Goal: Task Accomplishment & Management: Use online tool/utility

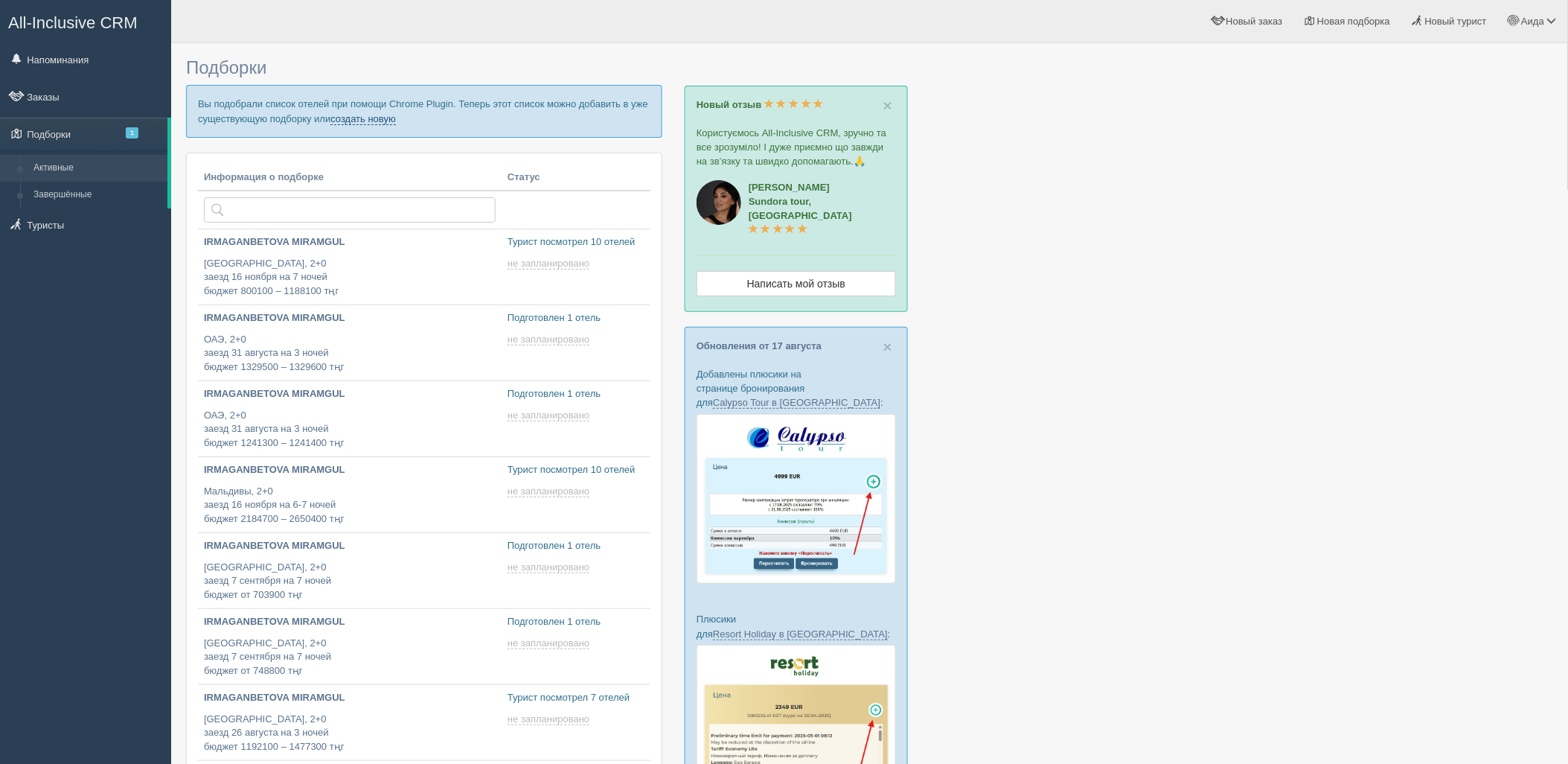
click at [370, 125] on p "Вы подобрали список отелей при помощи Chrome Plugin. Теперь этот список можно д…" at bounding box center [425, 110] width 477 height 52
click at [370, 120] on link "создать новую" at bounding box center [363, 119] width 65 height 12
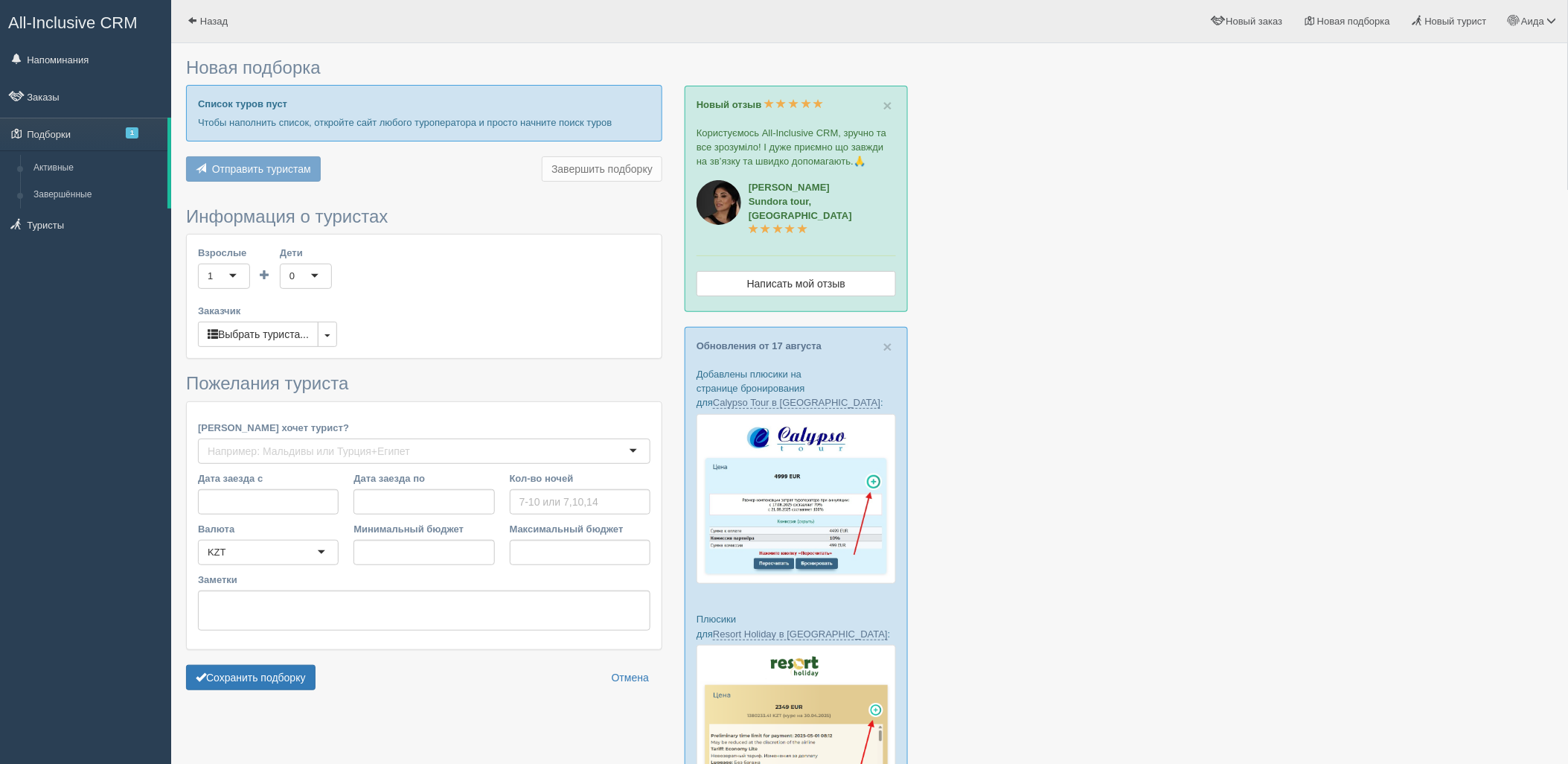
type input "7"
type input "1589800"
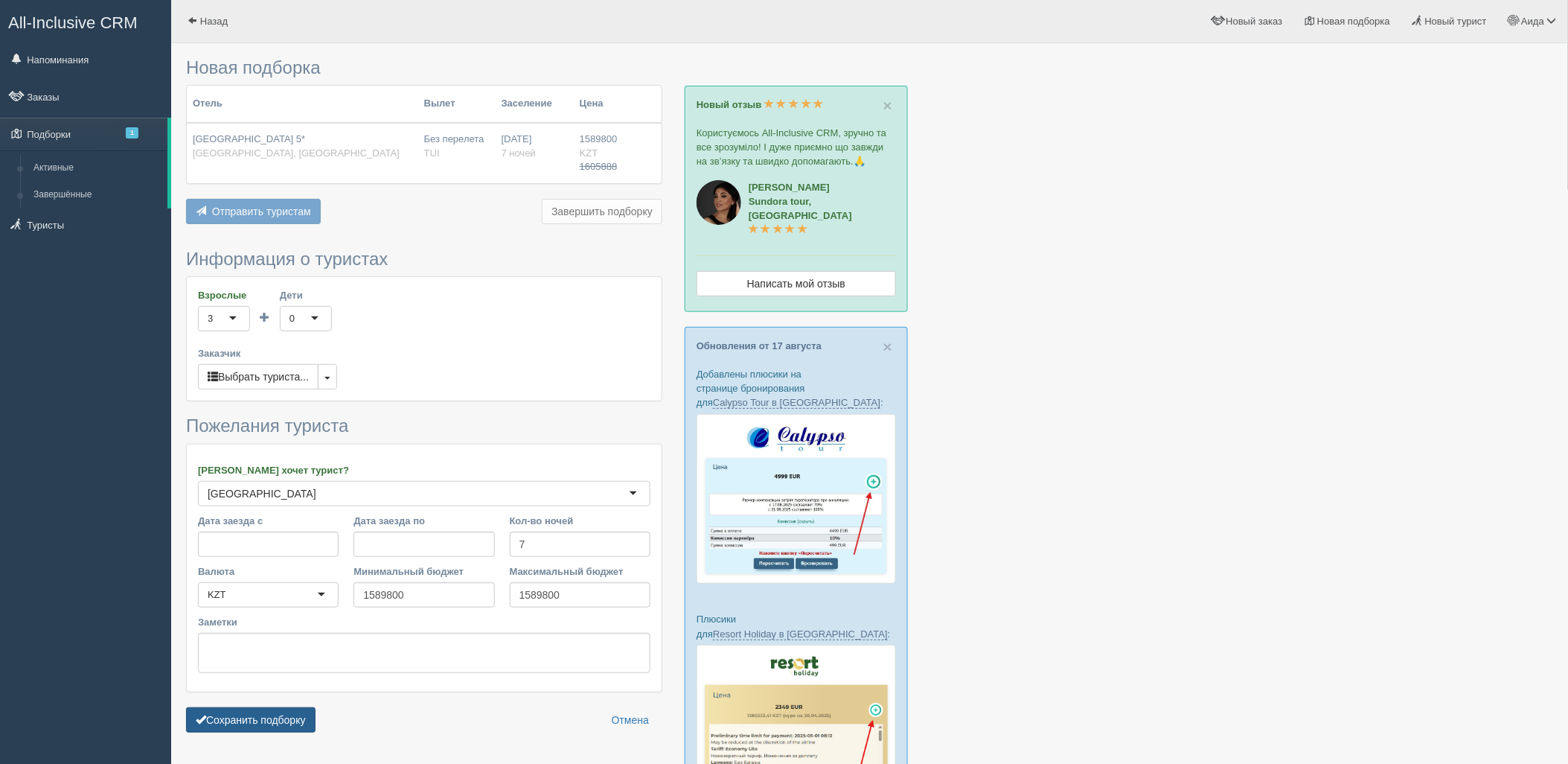
click at [294, 720] on button "Сохранить подборку" at bounding box center [251, 720] width 130 height 25
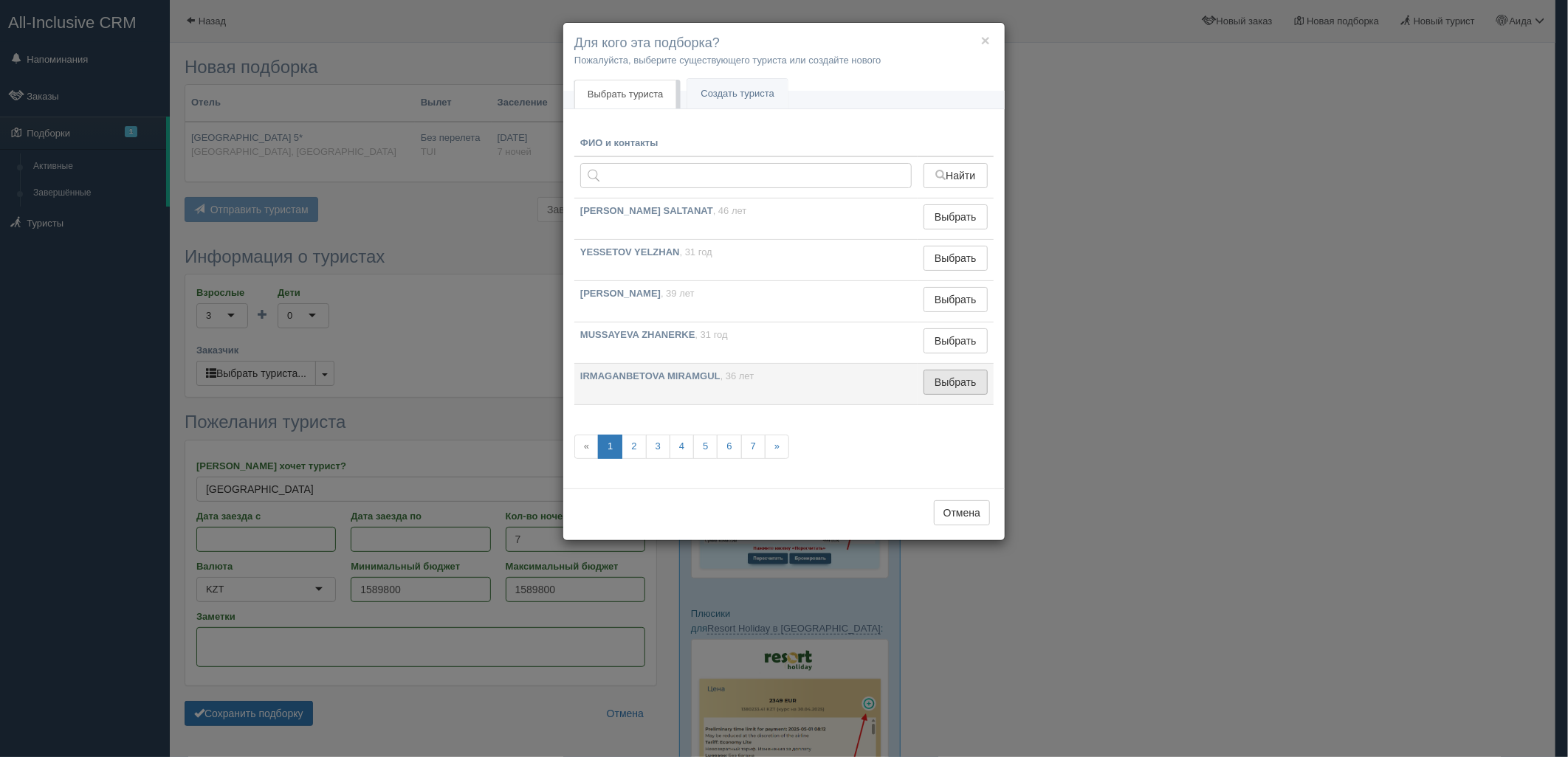
click at [971, 386] on button "Выбрать" at bounding box center [955, 382] width 64 height 25
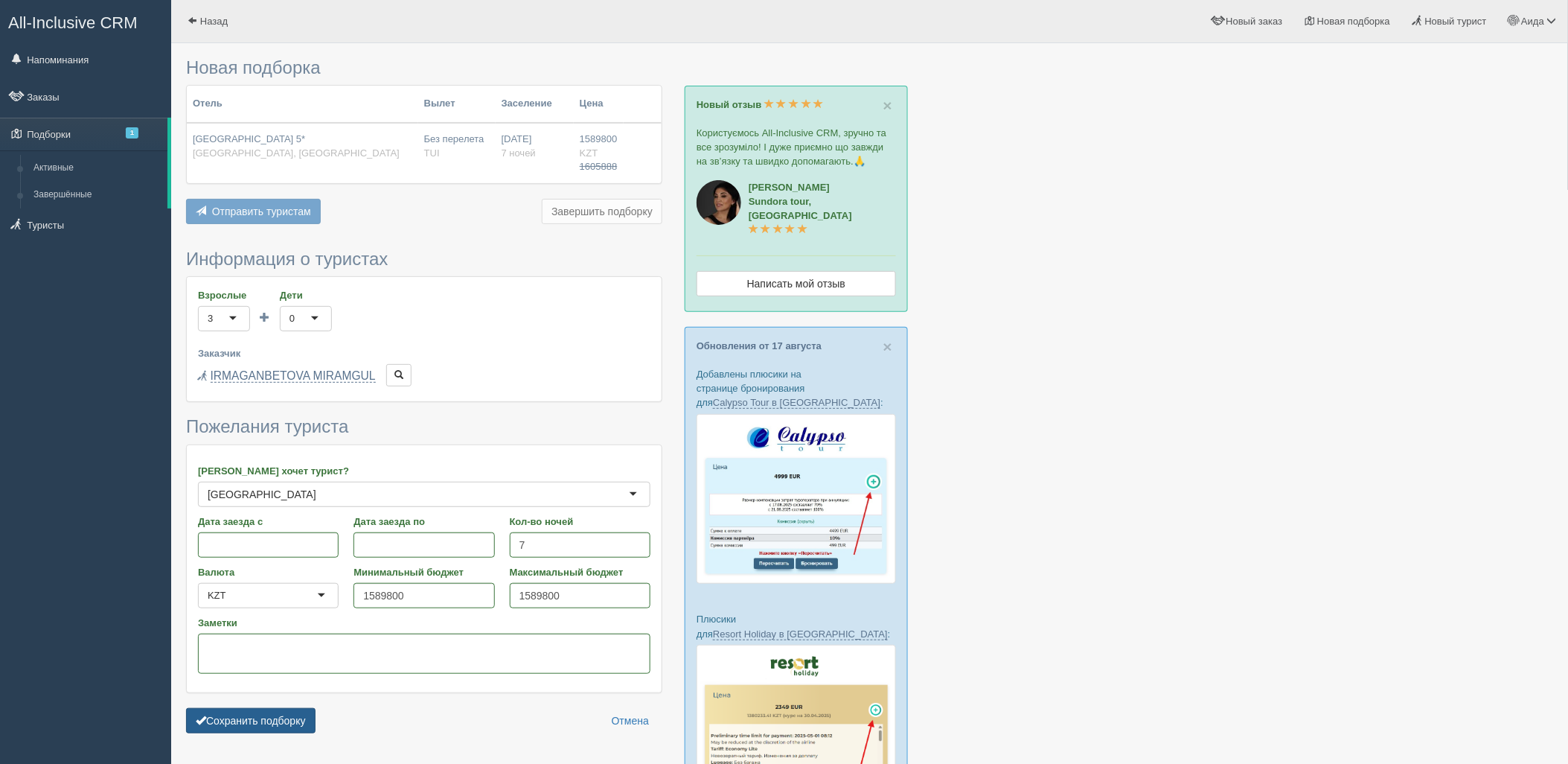
click at [308, 725] on button "Сохранить подборку" at bounding box center [251, 720] width 130 height 25
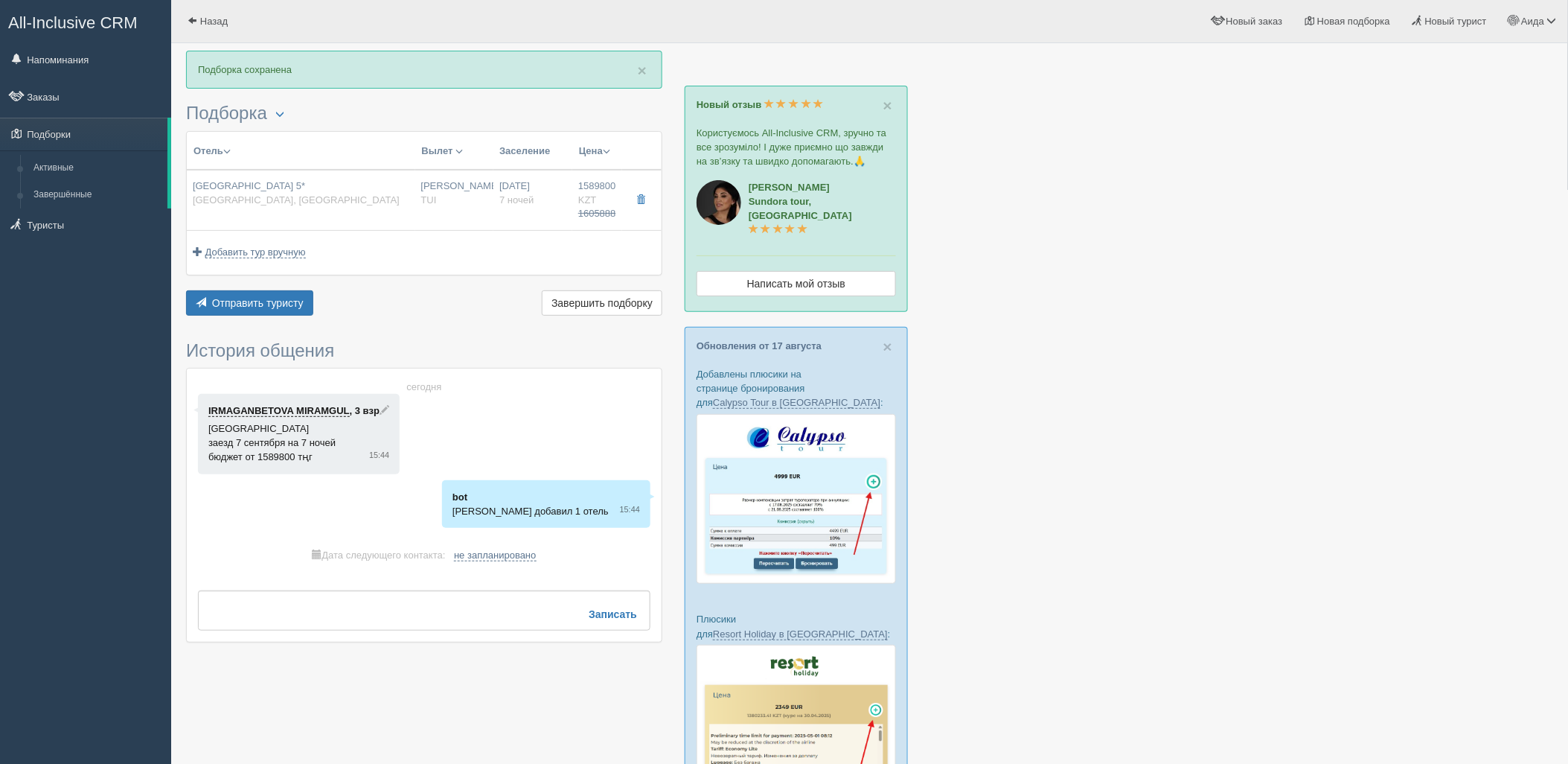
click at [268, 316] on div "Отправить туристу Отправить Завершить подборку Активировать подборку Добавить и…" at bounding box center [425, 305] width 477 height 29
click at [268, 309] on button "Отправить туристу Отправить" at bounding box center [250, 303] width 127 height 25
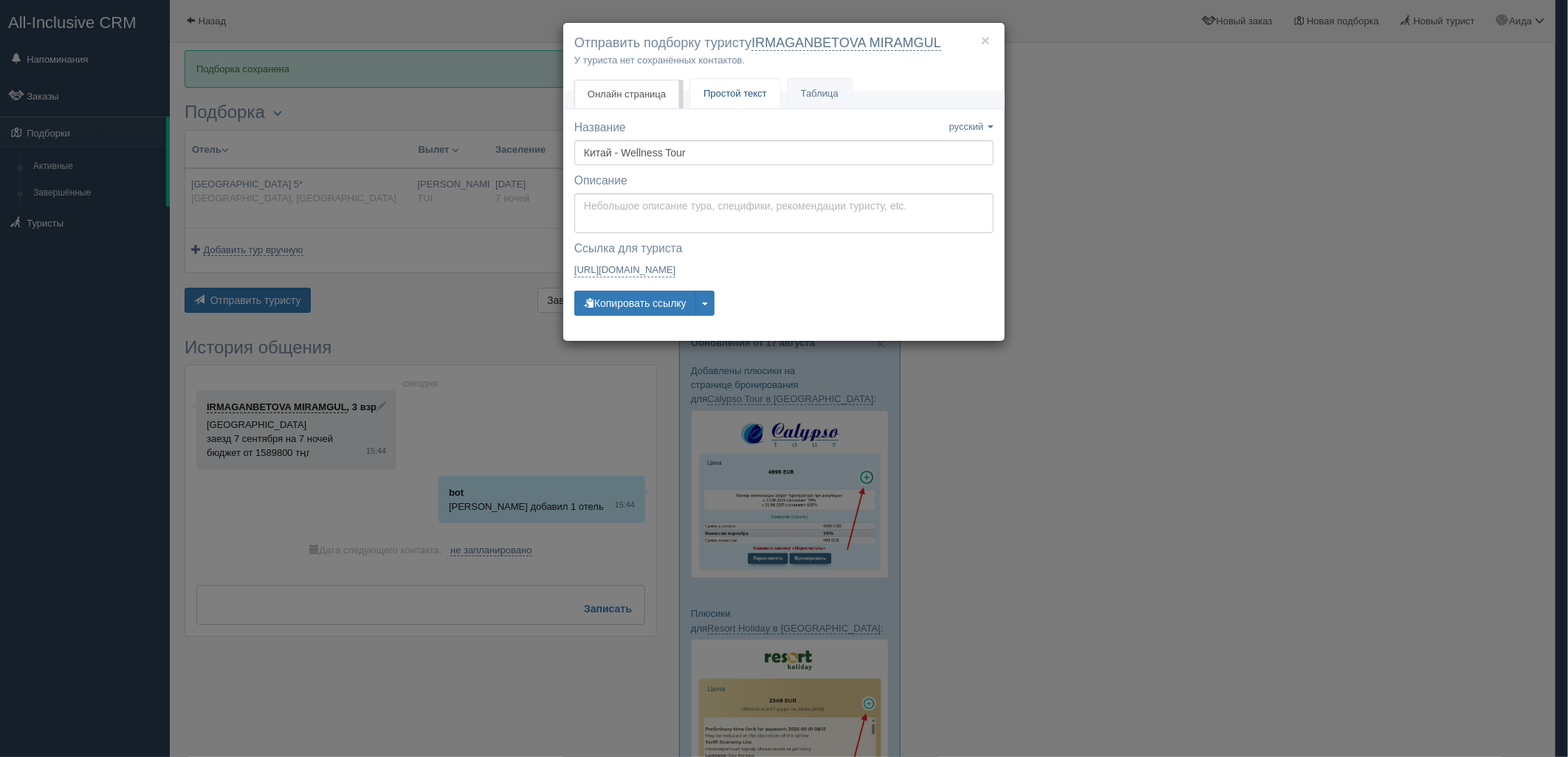
click at [750, 94] on span "Простой текст" at bounding box center [735, 93] width 64 height 11
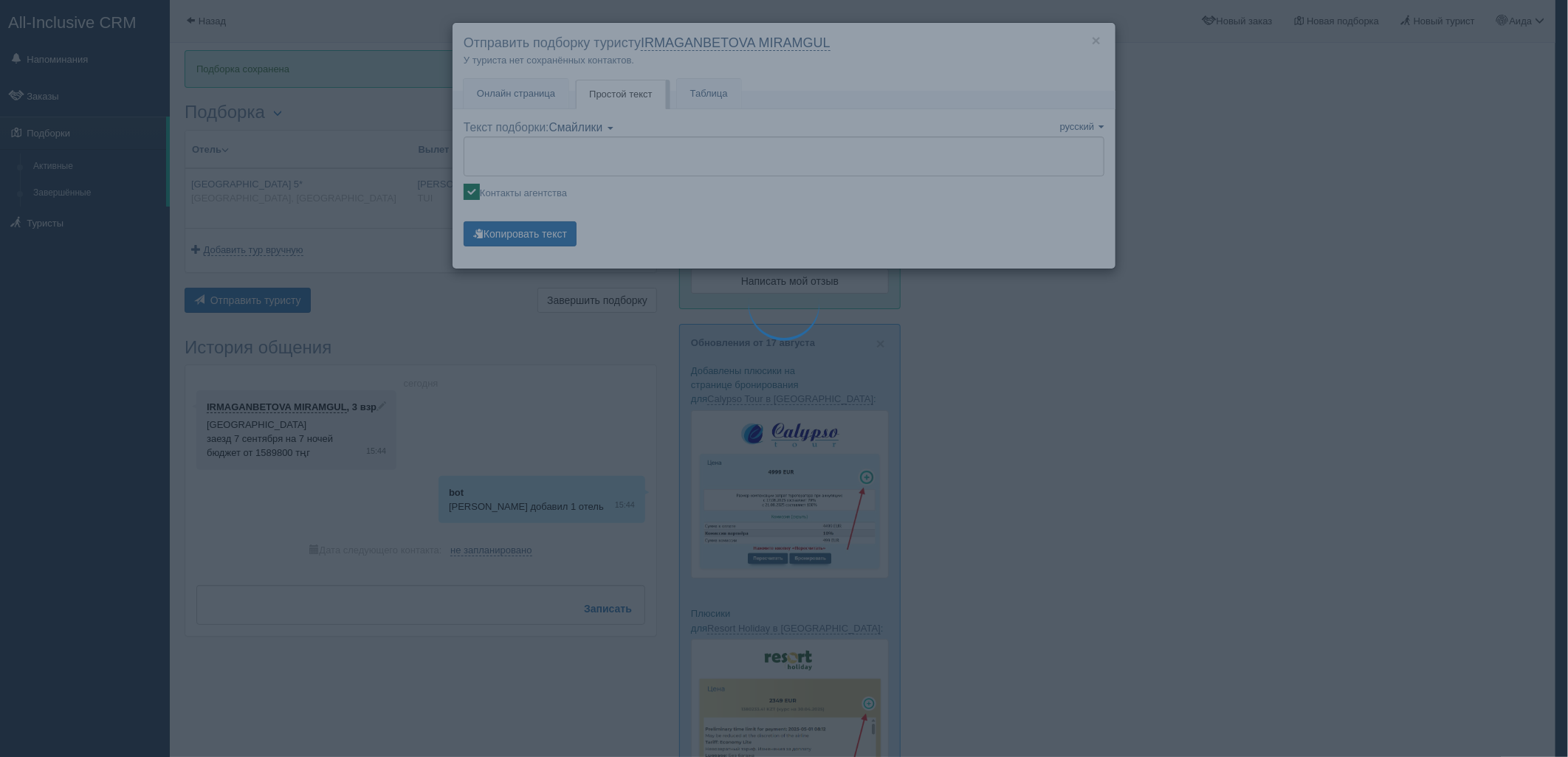
type textarea "🌞 Добрый день! Предлагаем Вам рассмотреть следующие варианты: 🌎 Китай, Дадунхай…"
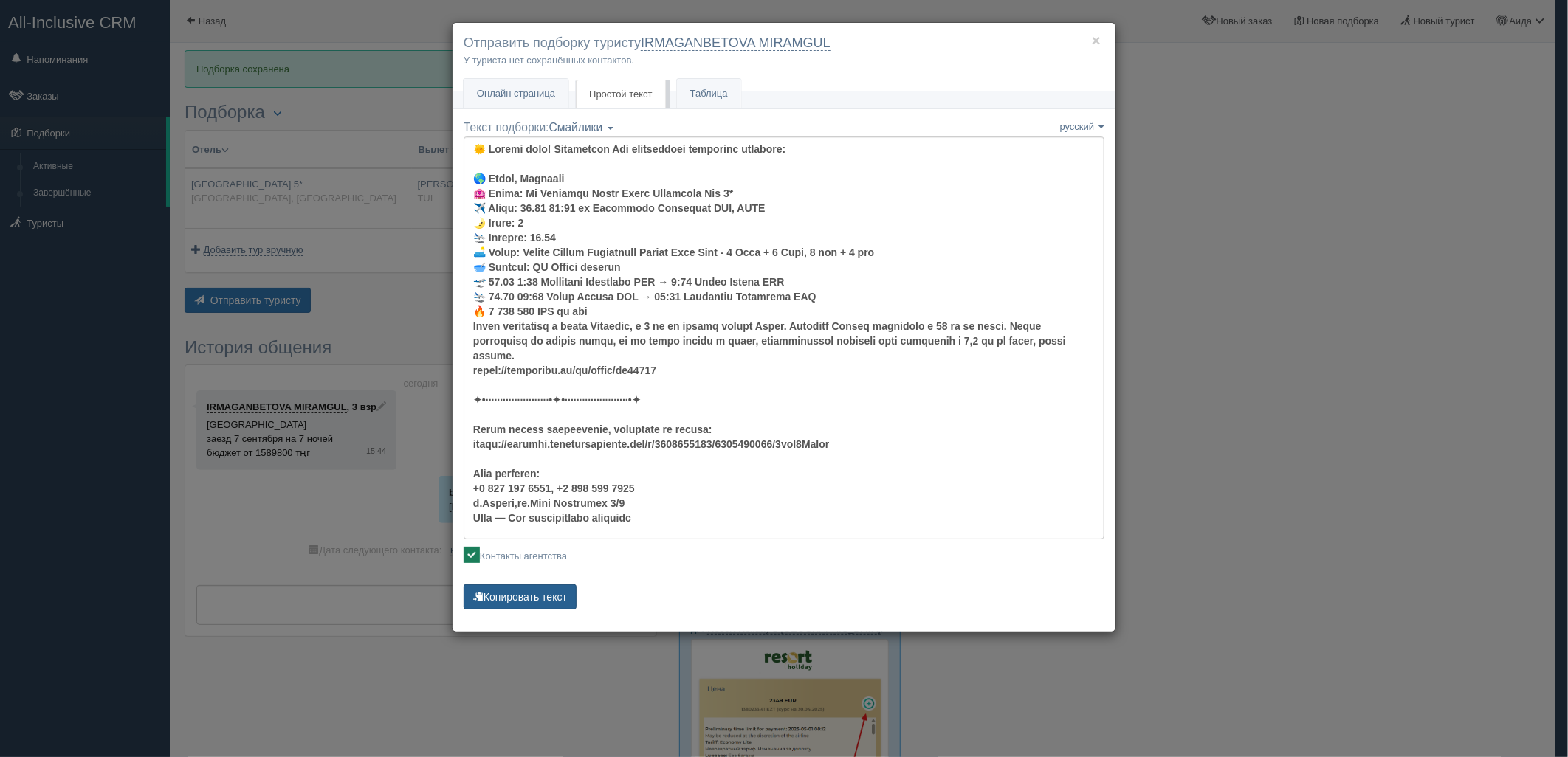
click at [561, 594] on button "Копировать текст" at bounding box center [520, 597] width 113 height 25
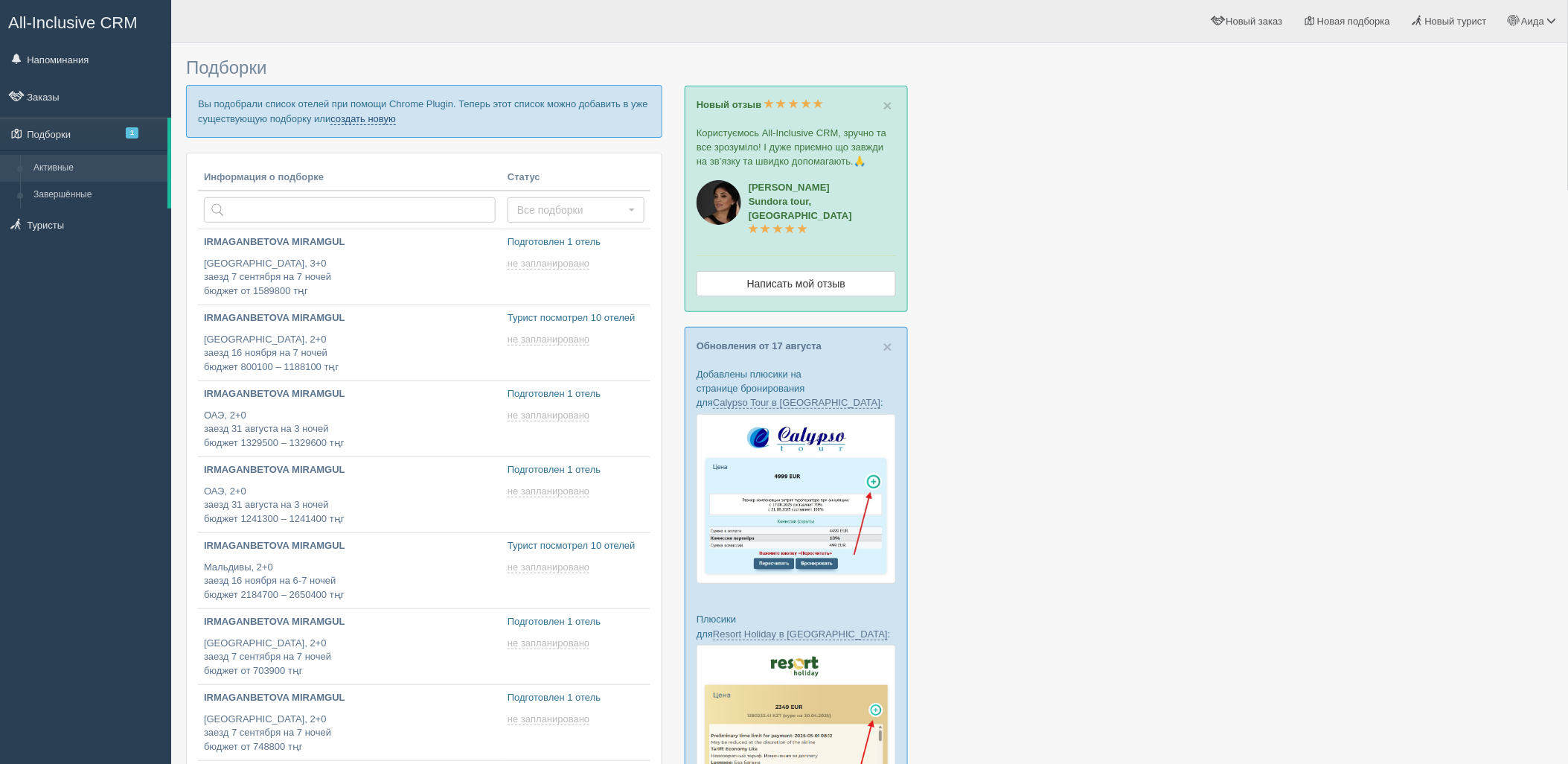
click at [391, 120] on link "создать новую" at bounding box center [363, 119] width 65 height 12
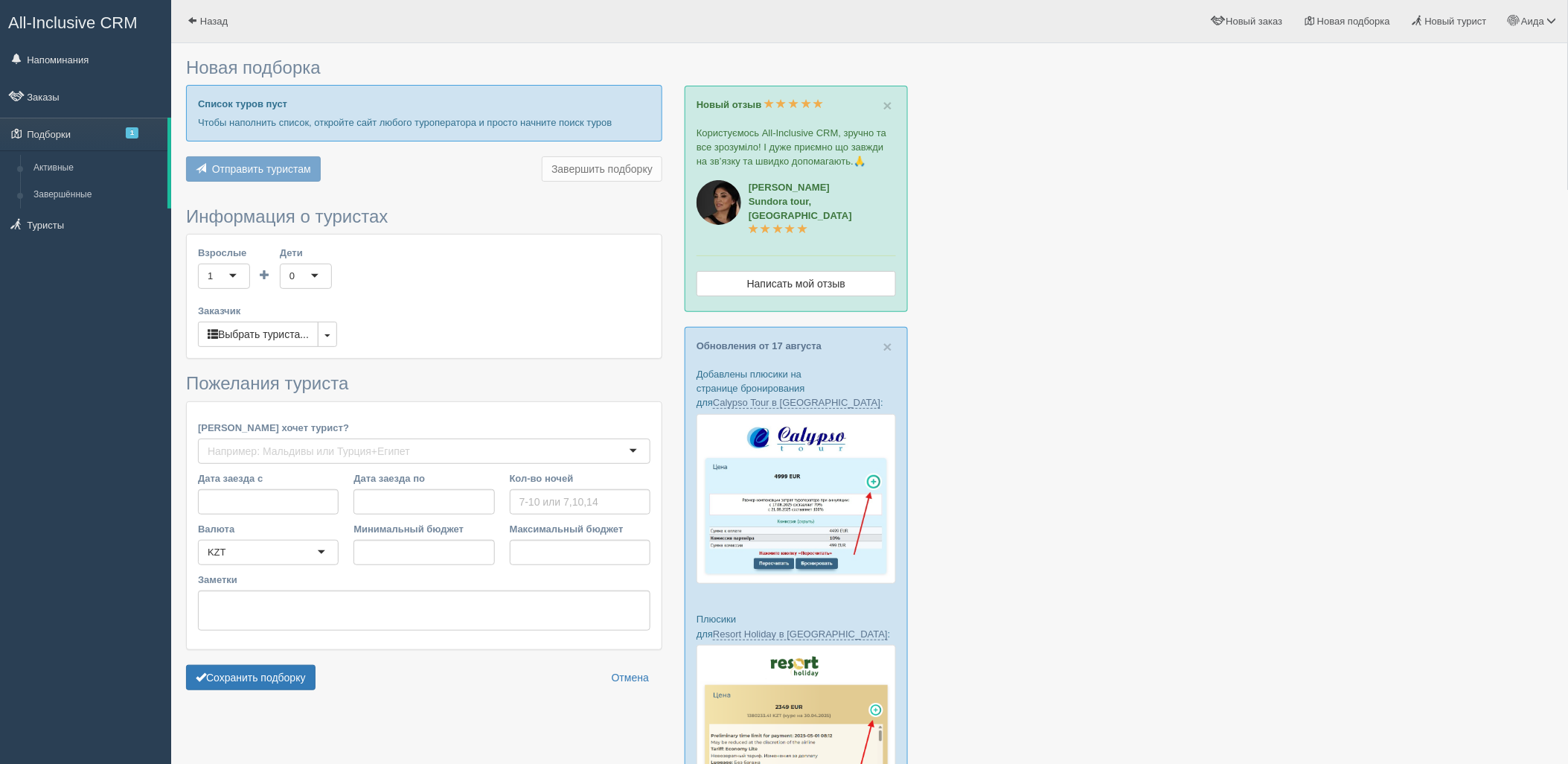
type input "8"
type input "1803000"
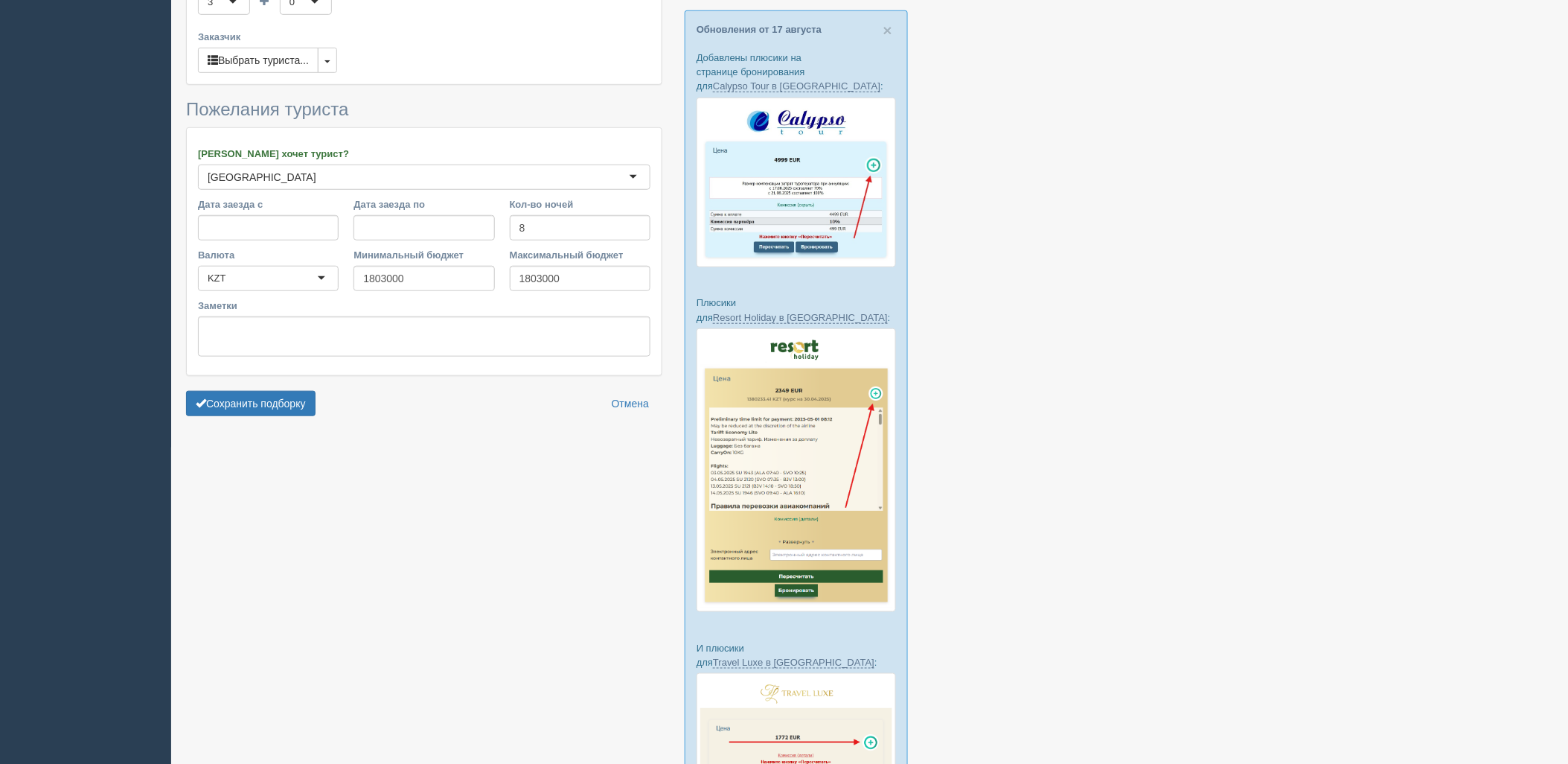
scroll to position [390, 0]
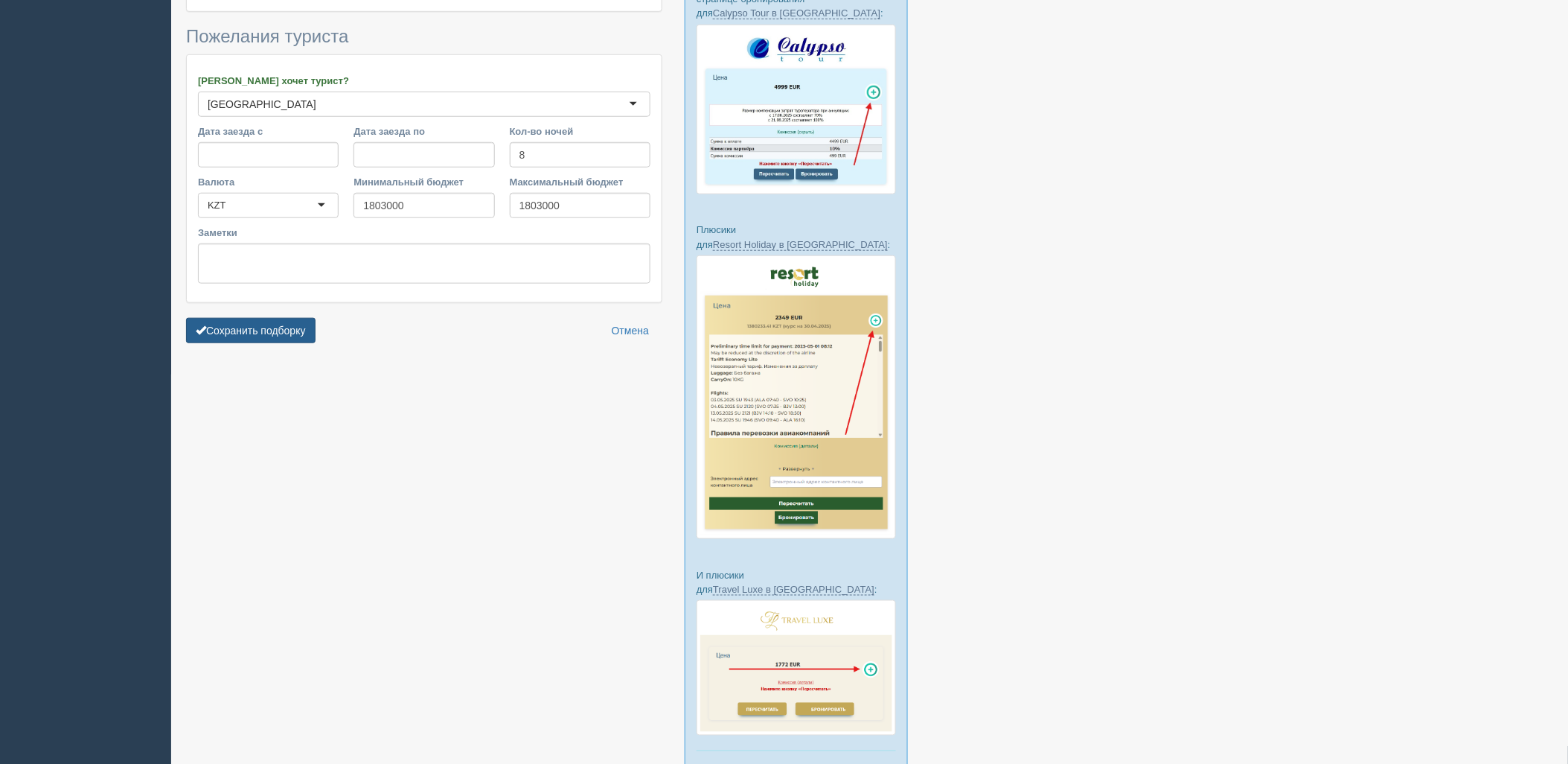
click at [239, 340] on button "Сохранить подборку" at bounding box center [251, 331] width 130 height 25
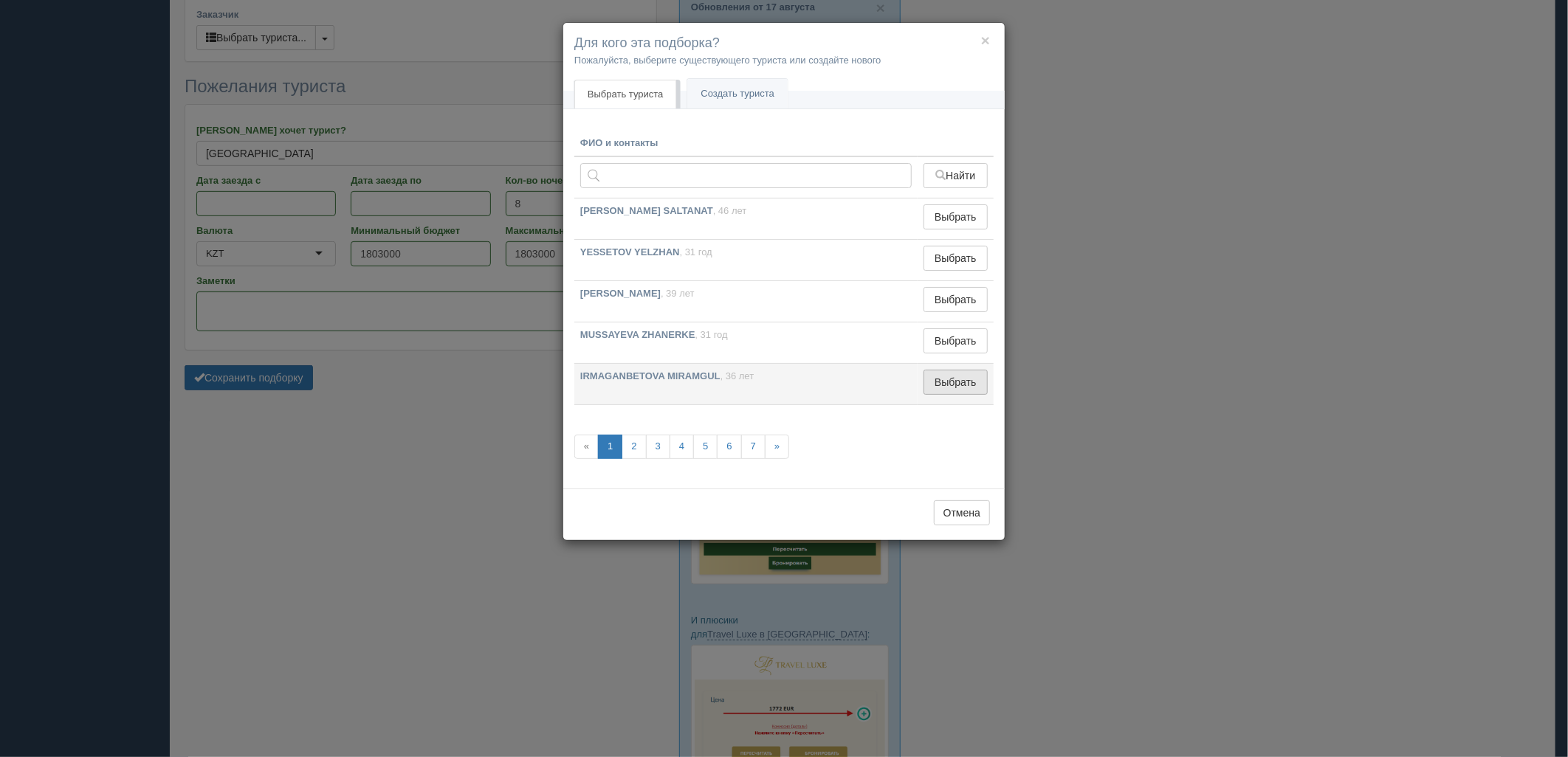
click at [986, 378] on button "Выбрать" at bounding box center [955, 382] width 64 height 25
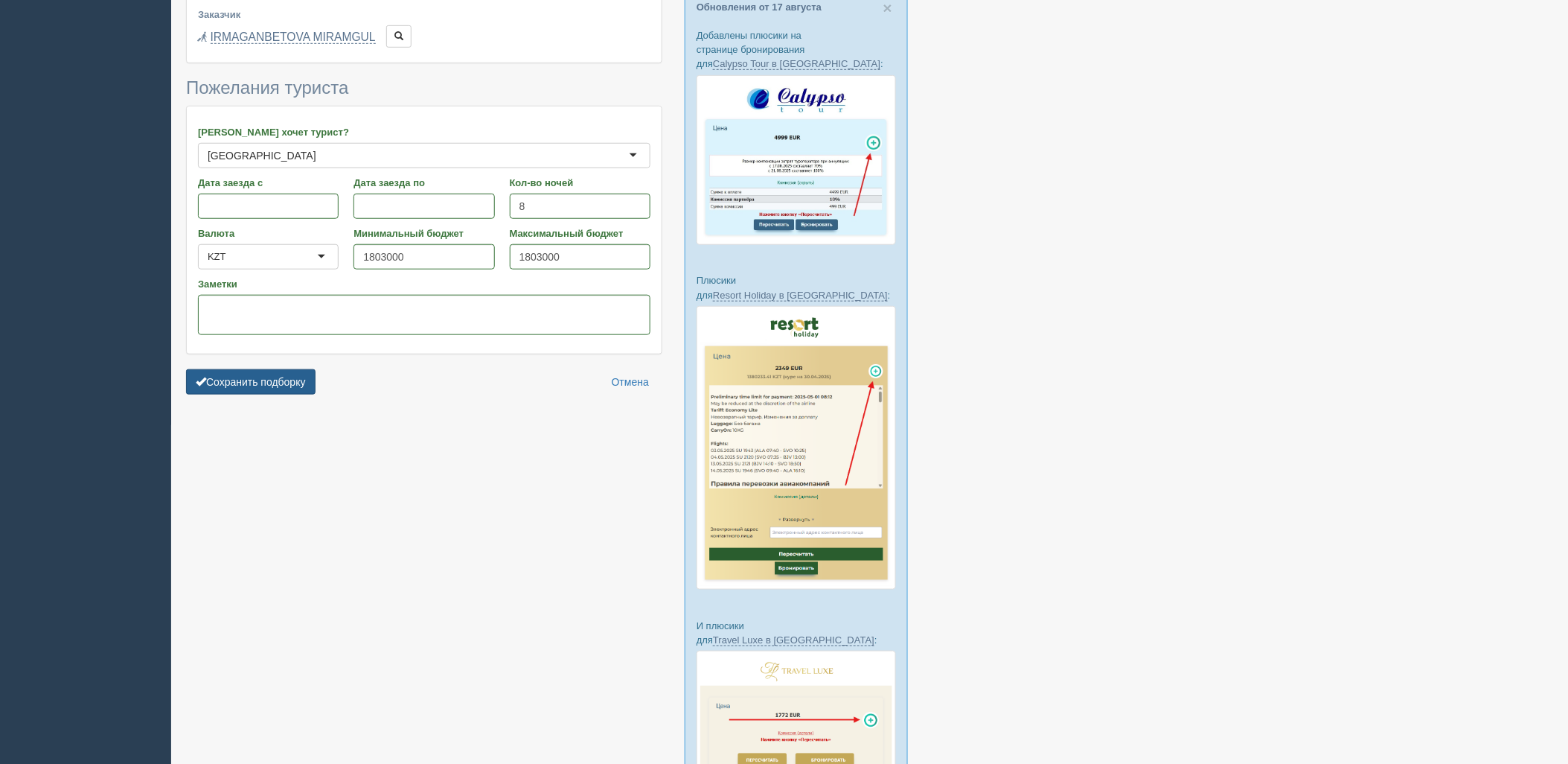
drag, startPoint x: 306, startPoint y: 374, endPoint x: 398, endPoint y: 391, distance: 93.6
click at [304, 375] on button "Сохранить подборку" at bounding box center [251, 382] width 130 height 25
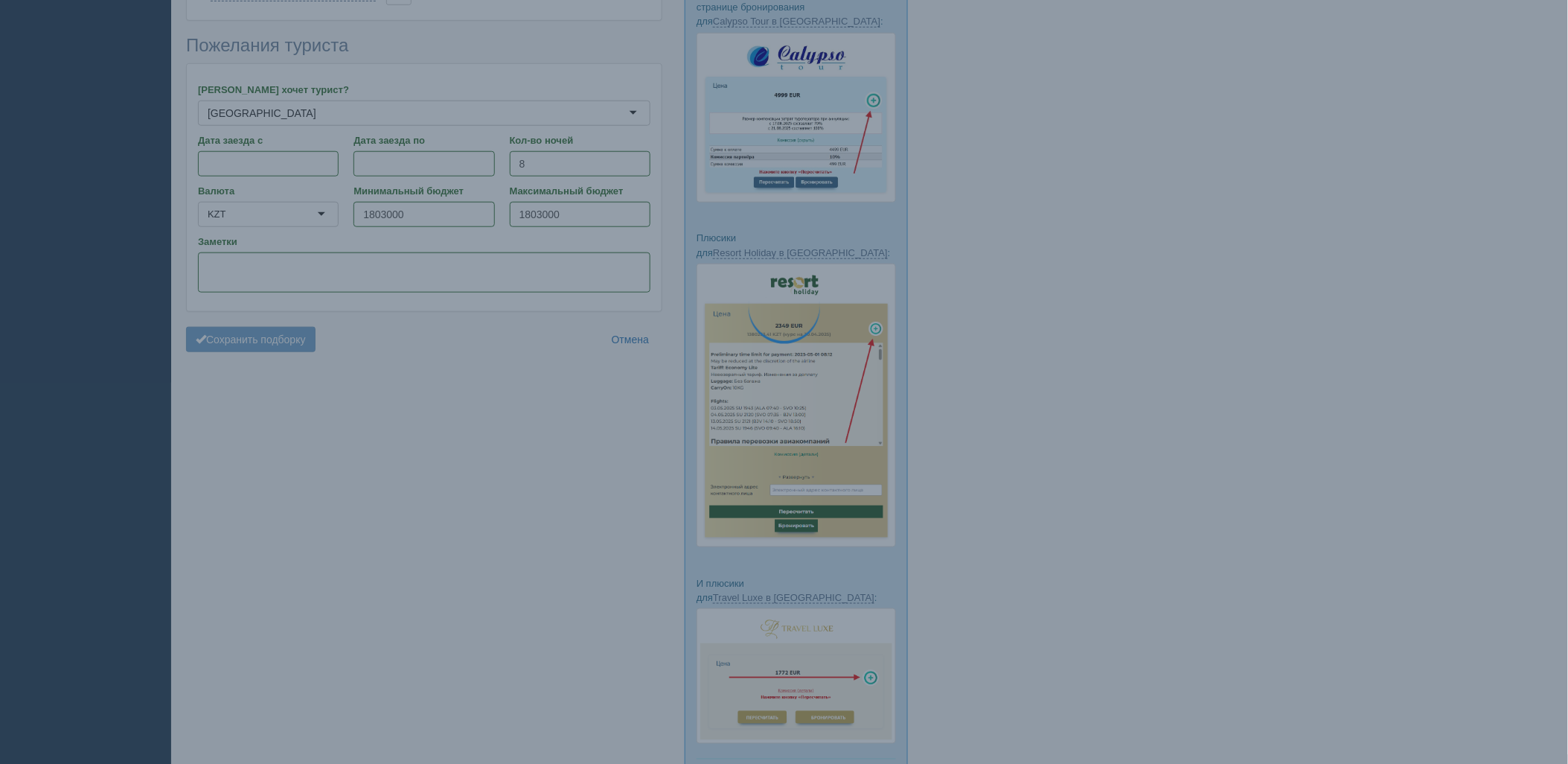
scroll to position [422, 0]
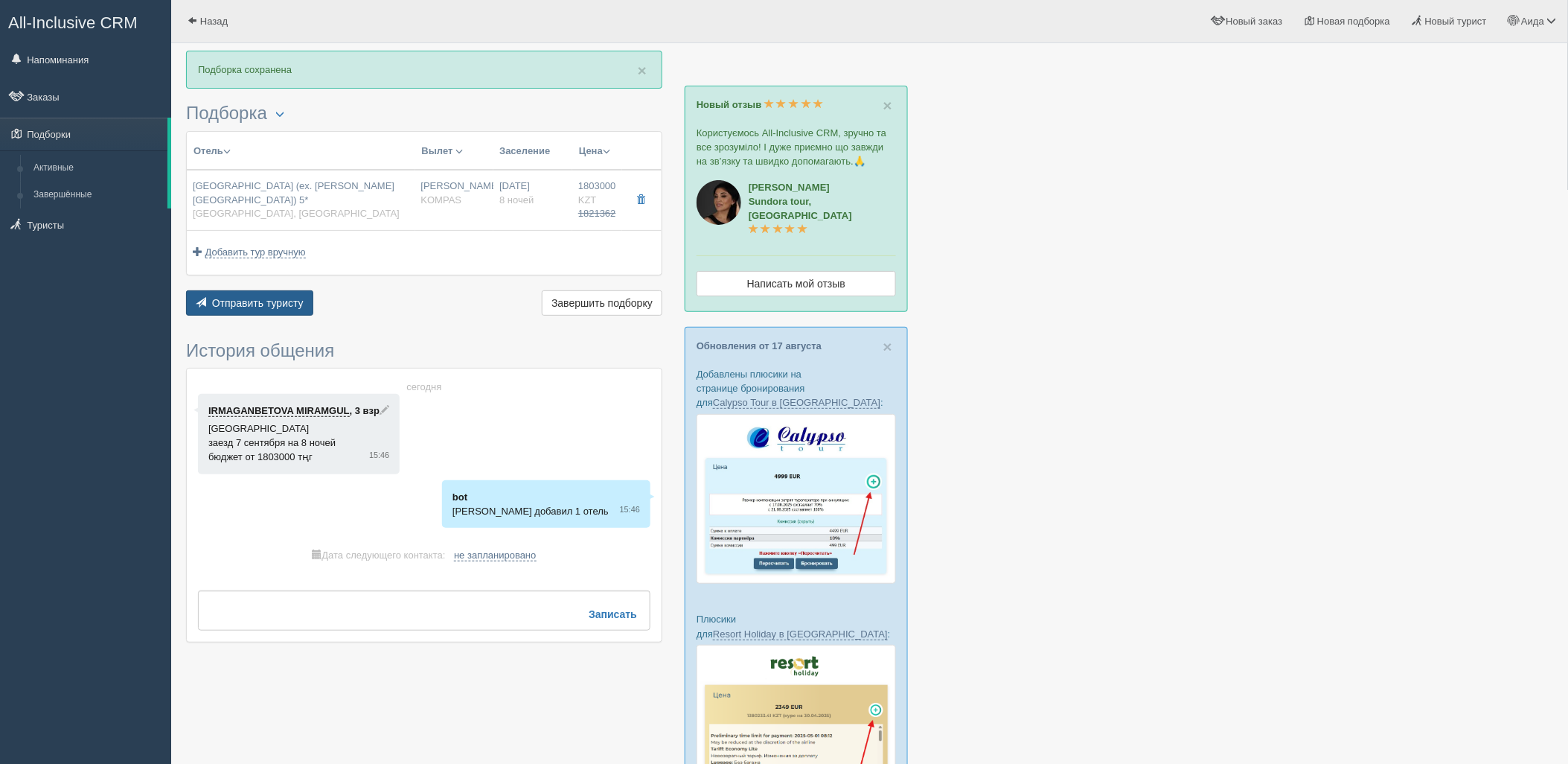
click at [248, 315] on button "Отправить туристу Отправить" at bounding box center [250, 303] width 127 height 25
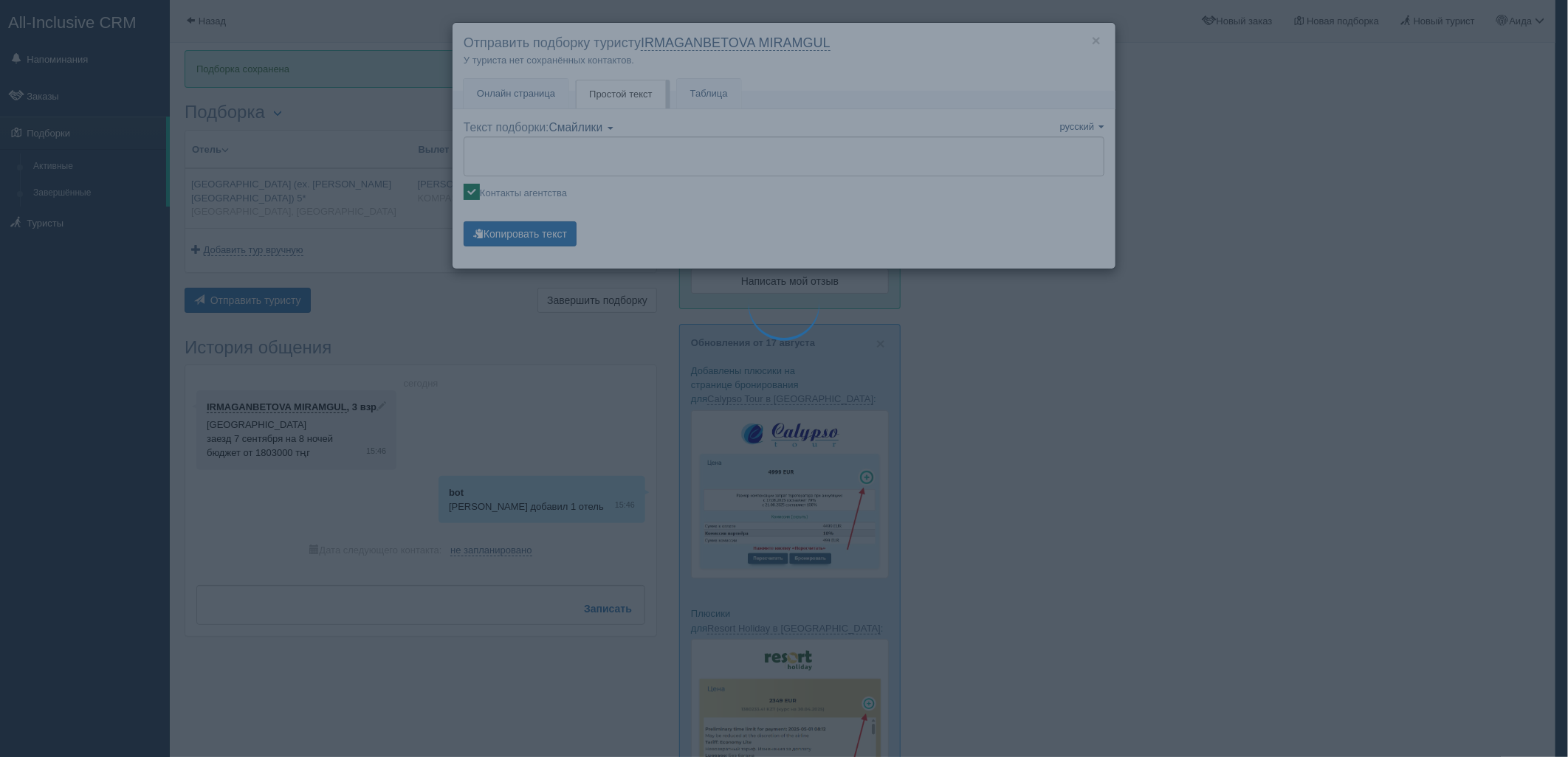
type textarea "🌞 Loremi dolo! Sitametcon Adi elitseddoei temporinc utlabore: 🌎 Etdol, Magnaali…"
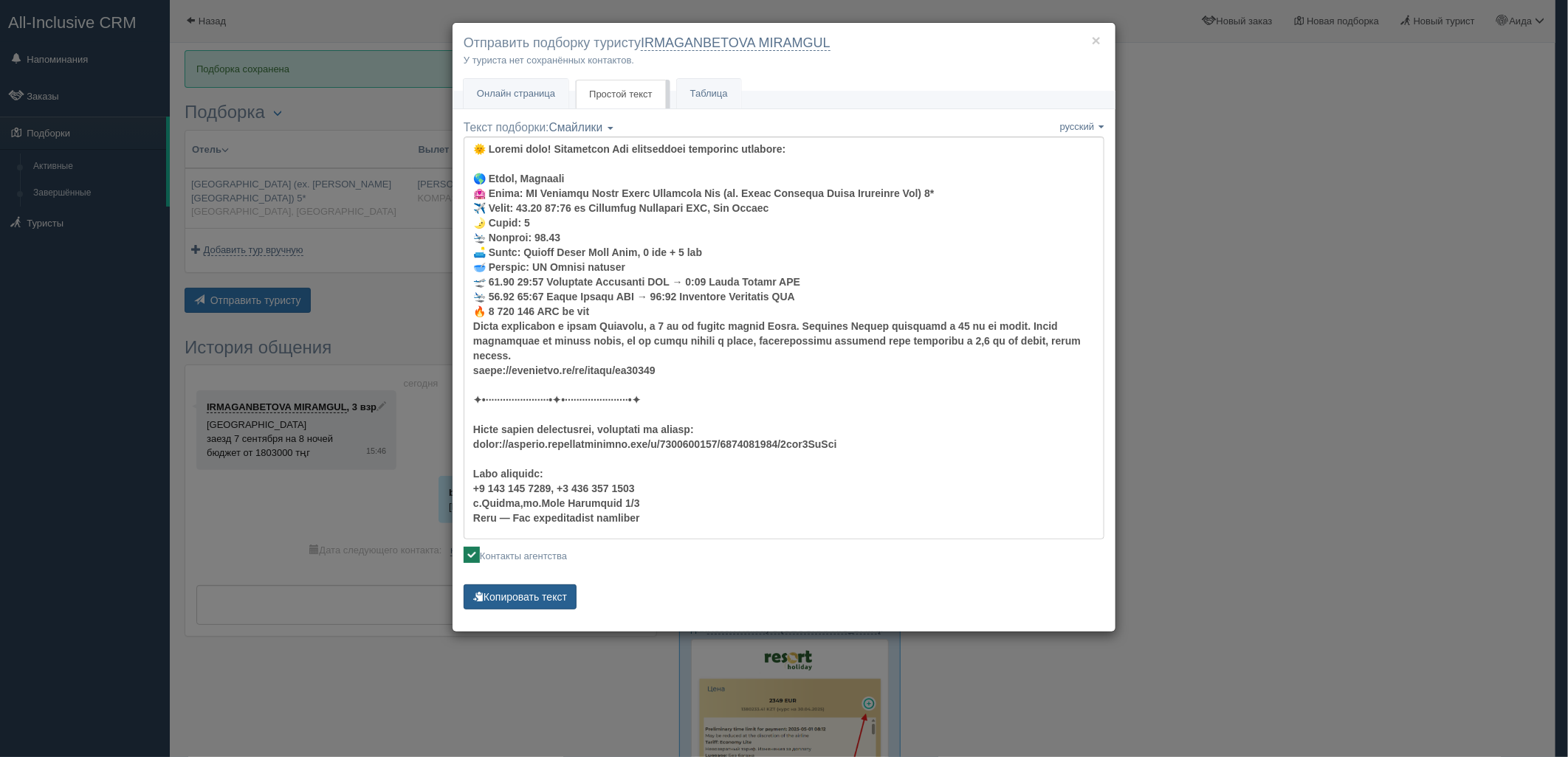
click at [543, 598] on button "Копировать текст" at bounding box center [520, 597] width 113 height 25
